Goal: Task Accomplishment & Management: Manage account settings

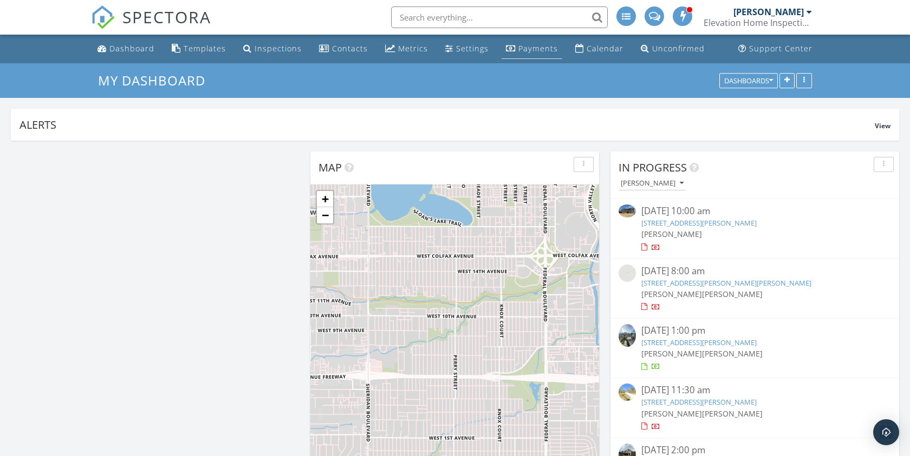
click at [518, 44] on div "Payments" at bounding box center [538, 48] width 40 height 10
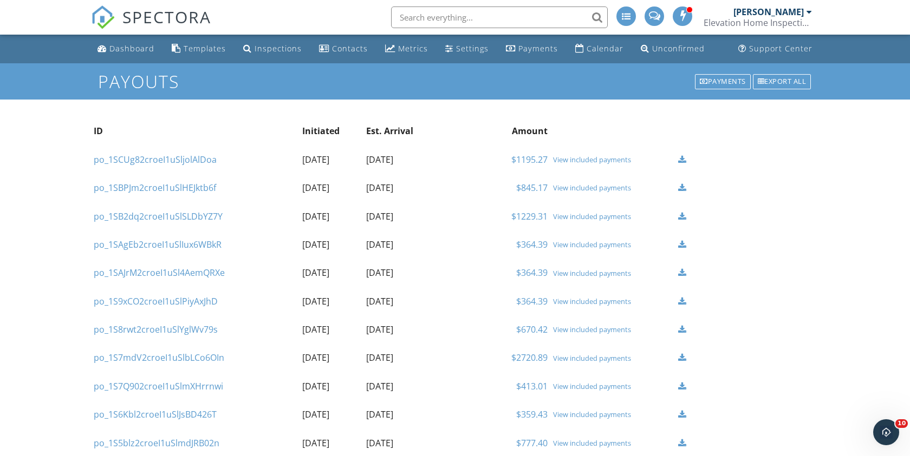
click at [578, 158] on div "View included payments" at bounding box center [612, 159] width 119 height 9
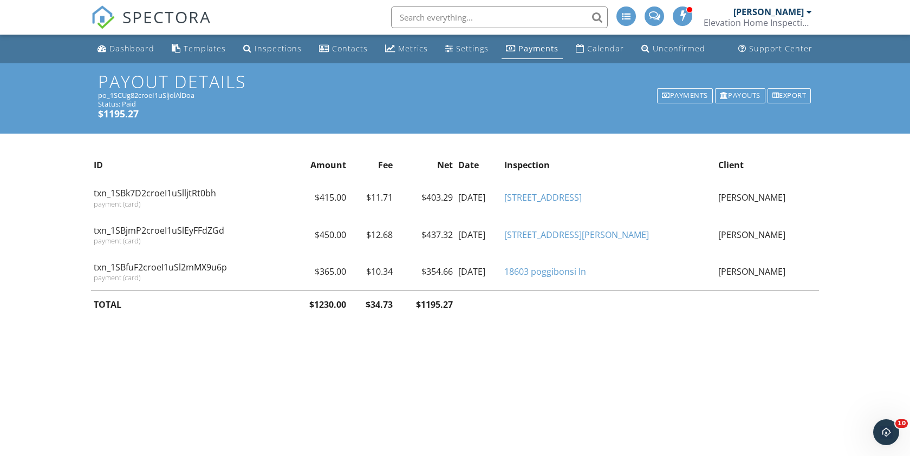
click at [159, 11] on span "SPECTORA" at bounding box center [166, 16] width 89 height 23
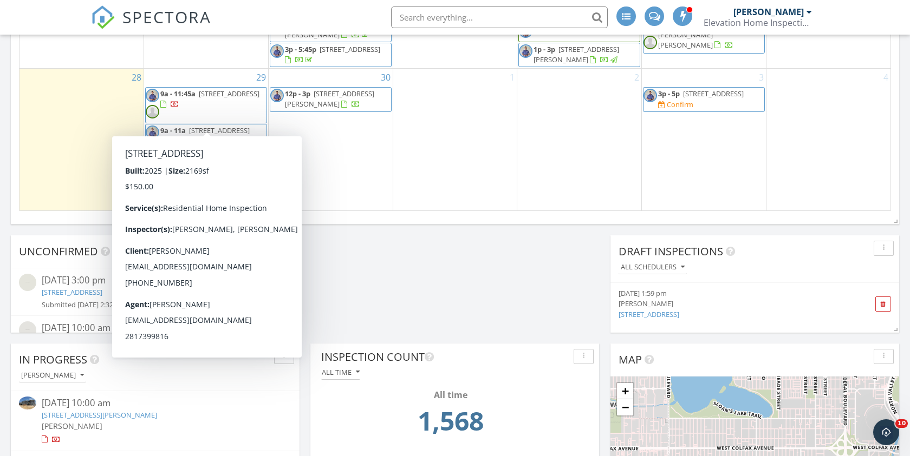
scroll to position [275, 0]
